Goal: Information Seeking & Learning: Learn about a topic

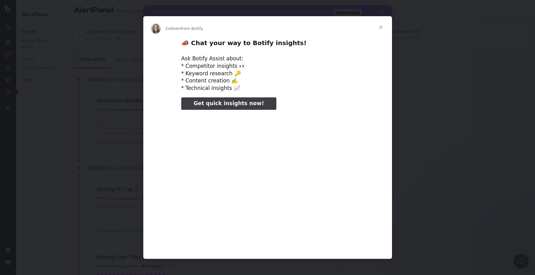
type input "1859315"
click at [380, 28] on span "Close" at bounding box center [381, 27] width 22 height 22
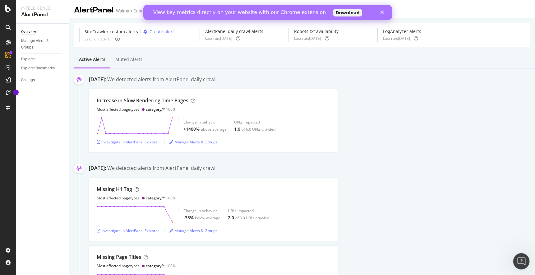
click at [518, 261] on icon "Open Intercom Messenger" at bounding box center [520, 260] width 4 height 5
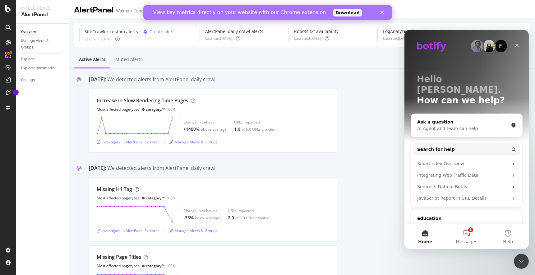
click at [373, 248] on div "Missing Page Titles Most affected pagetypes category/* 100% Change in behavior …" at bounding box center [312, 277] width 446 height 63
click at [8, 94] on icon at bounding box center [8, 92] width 5 height 5
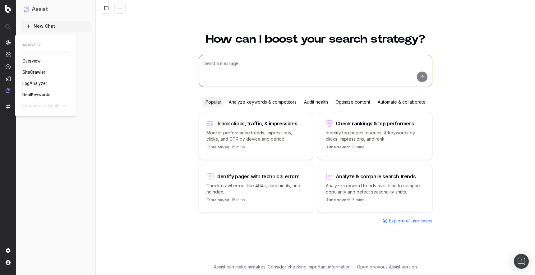
click at [37, 61] on span "Overview" at bounding box center [31, 60] width 18 height 5
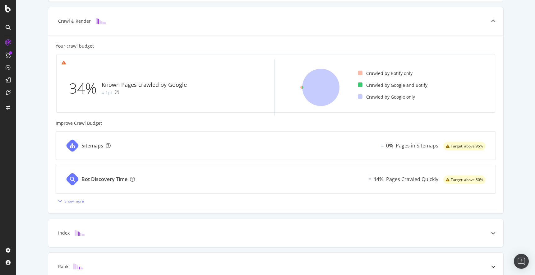
scroll to position [164, 0]
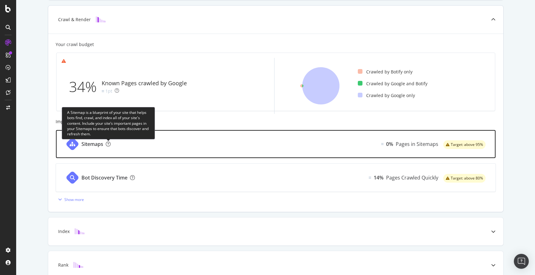
click at [110, 144] on icon at bounding box center [108, 143] width 5 height 5
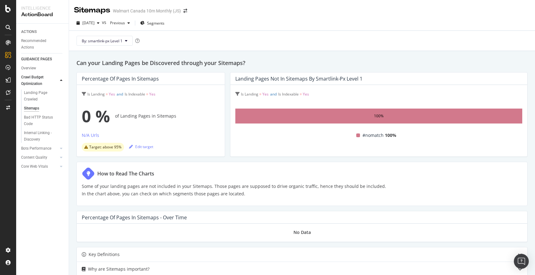
click at [233, 19] on div "2025 Oct. 3rd vs Previous Segments" at bounding box center [302, 24] width 466 height 12
click at [40, 93] on div "Landing Page Crawled" at bounding box center [41, 96] width 35 height 13
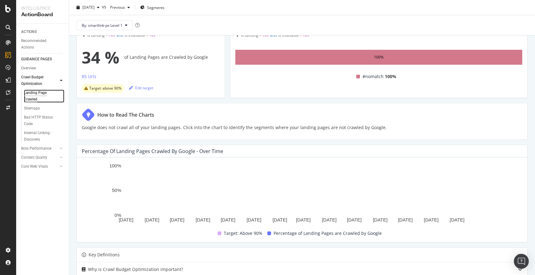
scroll to position [55, 0]
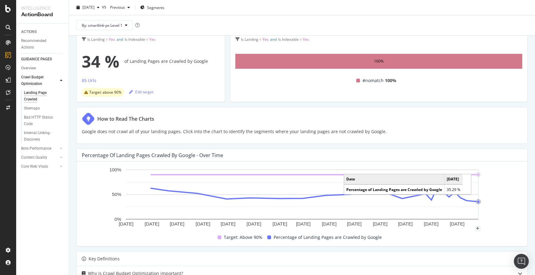
click at [478, 202] on circle "A chart." at bounding box center [478, 202] width 2 height 2
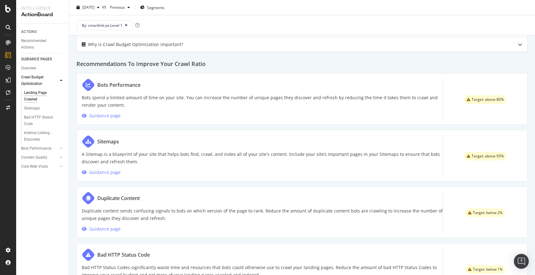
scroll to position [285, 0]
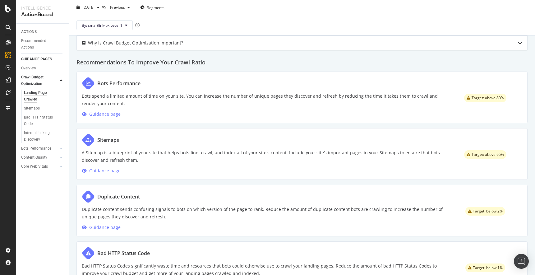
click at [88, 141] on icon at bounding box center [89, 139] width 6 height 5
click at [102, 172] on div "Guidance page" at bounding box center [104, 170] width 31 height 7
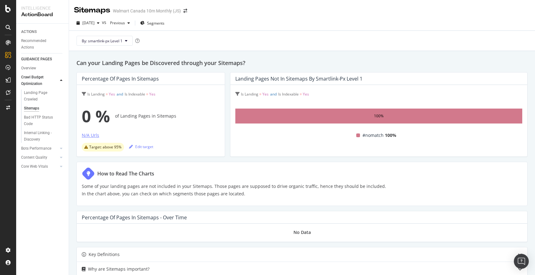
click at [92, 136] on div "N/A Urls" at bounding box center [90, 135] width 17 height 6
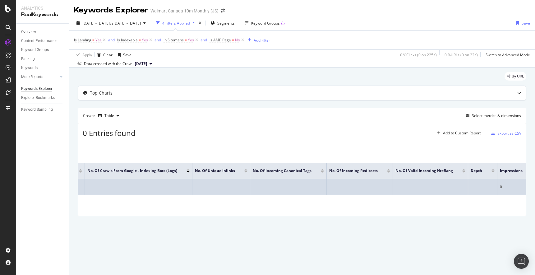
scroll to position [0, 65]
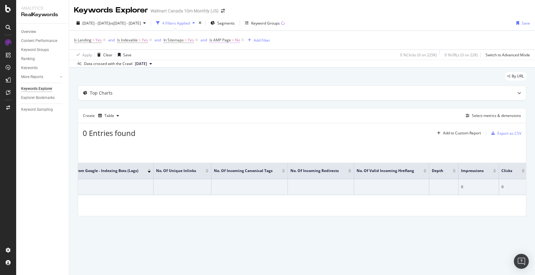
click at [225, 40] on span "Is AMP Page" at bounding box center [220, 39] width 21 height 5
click at [389, 21] on div "2025 Sep. 28th - Sep. 28th vs 2025 Sep. 25th - Sep. 25th 4 Filters Applied Segm…" at bounding box center [302, 24] width 466 height 12
click at [33, 78] on div "More Reports" at bounding box center [32, 77] width 22 height 7
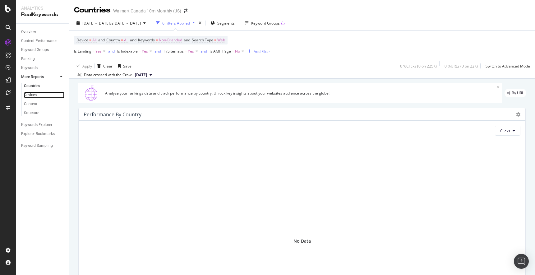
click at [35, 95] on div "Devices" at bounding box center [30, 95] width 13 height 7
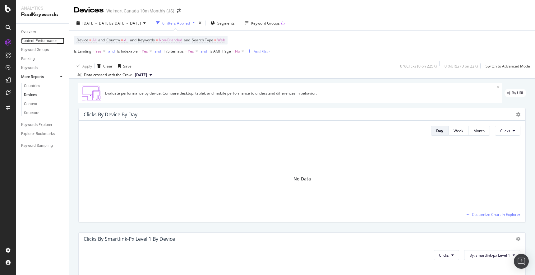
click at [34, 41] on div "Content Performance" at bounding box center [39, 41] width 36 height 7
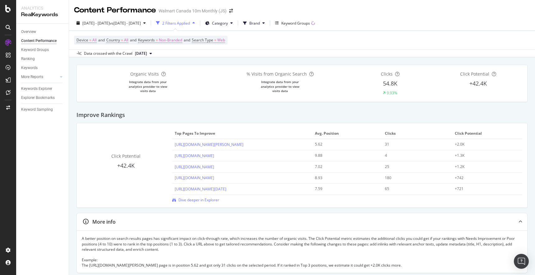
click at [525, 9] on div "Content Performance Walmart Canada 10m Monthly (JS)" at bounding box center [302, 8] width 466 height 16
click at [523, 261] on img "Open Intercom Messenger" at bounding box center [521, 261] width 8 height 8
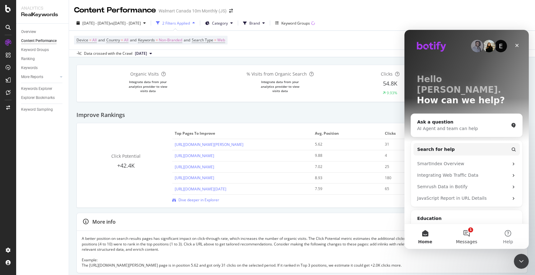
click at [469, 238] on button "1 Messages" at bounding box center [466, 236] width 41 height 25
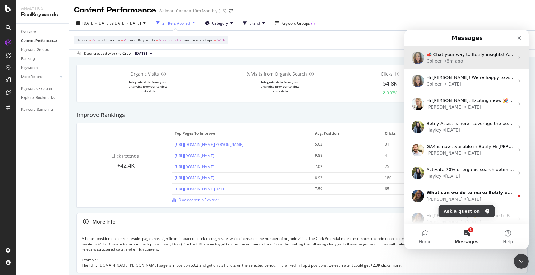
click at [470, 62] on div "Colleen • 8m ago" at bounding box center [471, 61] width 88 height 7
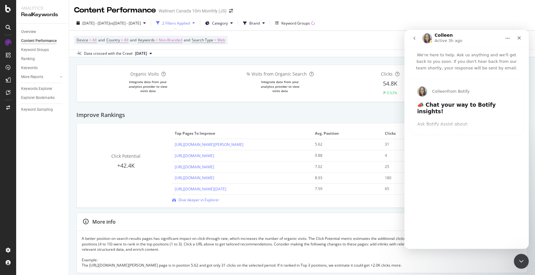
click at [439, 120] on div "Colleen from Botify 📣 Chat your way to Botify insights! Ask Botify Assist about…" at bounding box center [467, 107] width 114 height 56
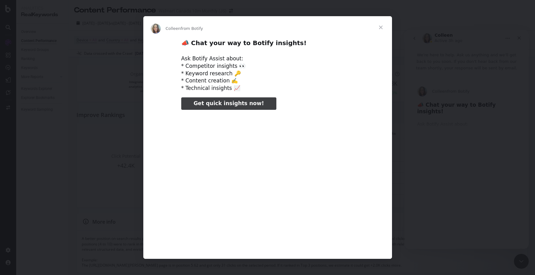
type input "609492"
type input "636074"
type input "25428"
type input "662681"
type input "51998"
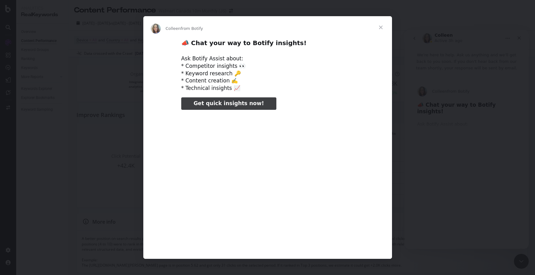
type input "689185"
type input "78501"
type input "715835"
type input "105127"
type input "742344"
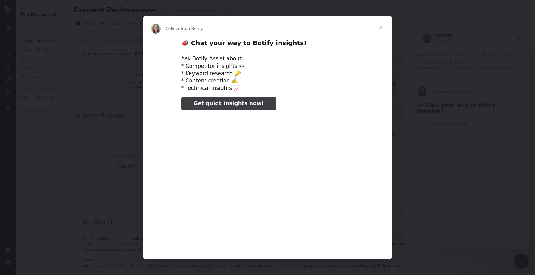
type input "131645"
type input "768901"
type input "158248"
type input "184719"
click at [381, 28] on span "Close" at bounding box center [381, 27] width 22 height 22
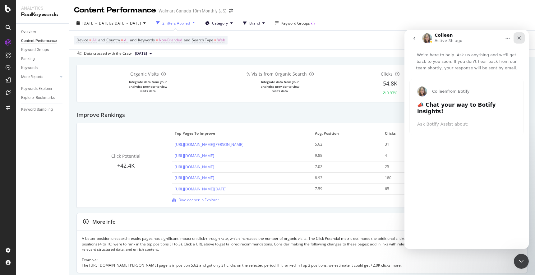
type input "1114163"
click at [519, 39] on icon "Close" at bounding box center [519, 37] width 5 height 5
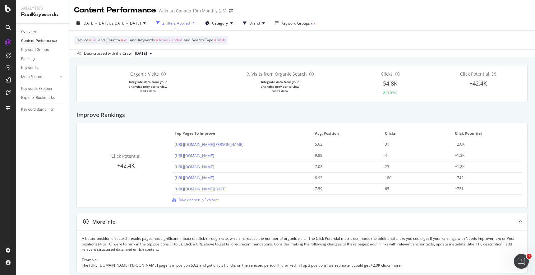
type input "2095933"
